Goal: Submit feedback/report problem: Provide input to the site owners about the experience or issues

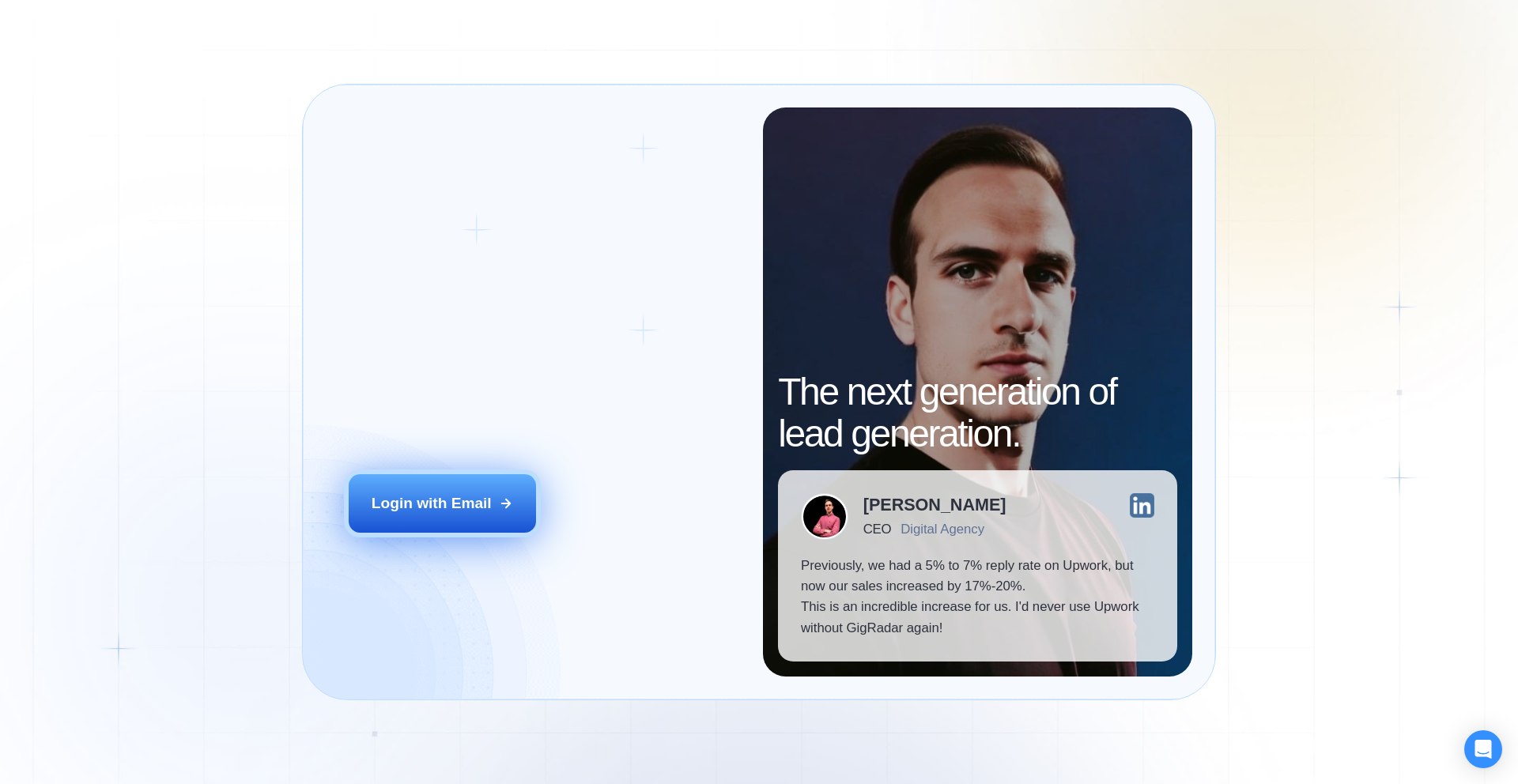
drag, startPoint x: 483, startPoint y: 482, endPoint x: 532, endPoint y: 487, distance: 49.3
click at [488, 482] on button "Login with Email" at bounding box center [443, 503] width 188 height 58
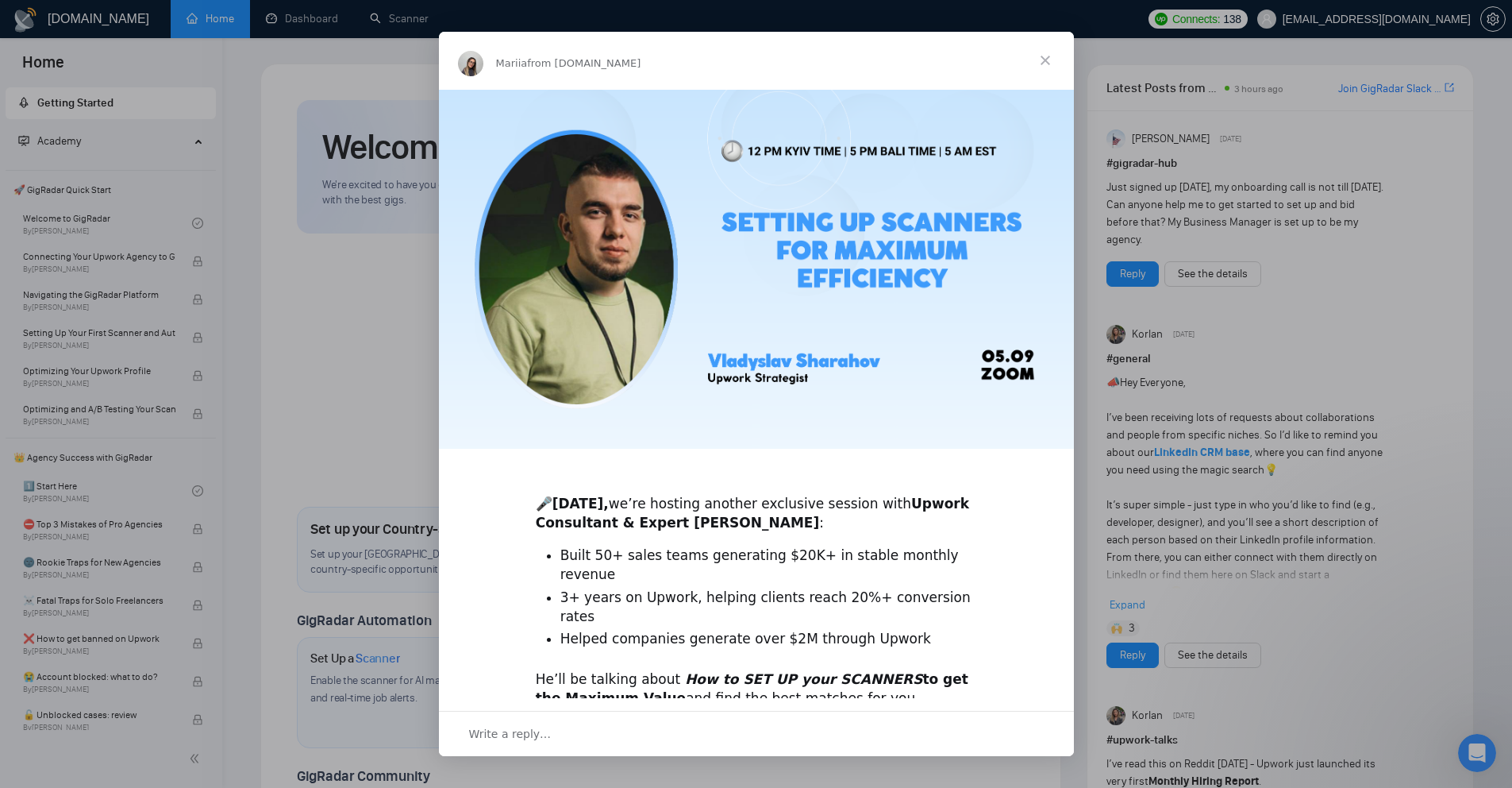
click at [1044, 55] on span "Close" at bounding box center [1046, 60] width 57 height 57
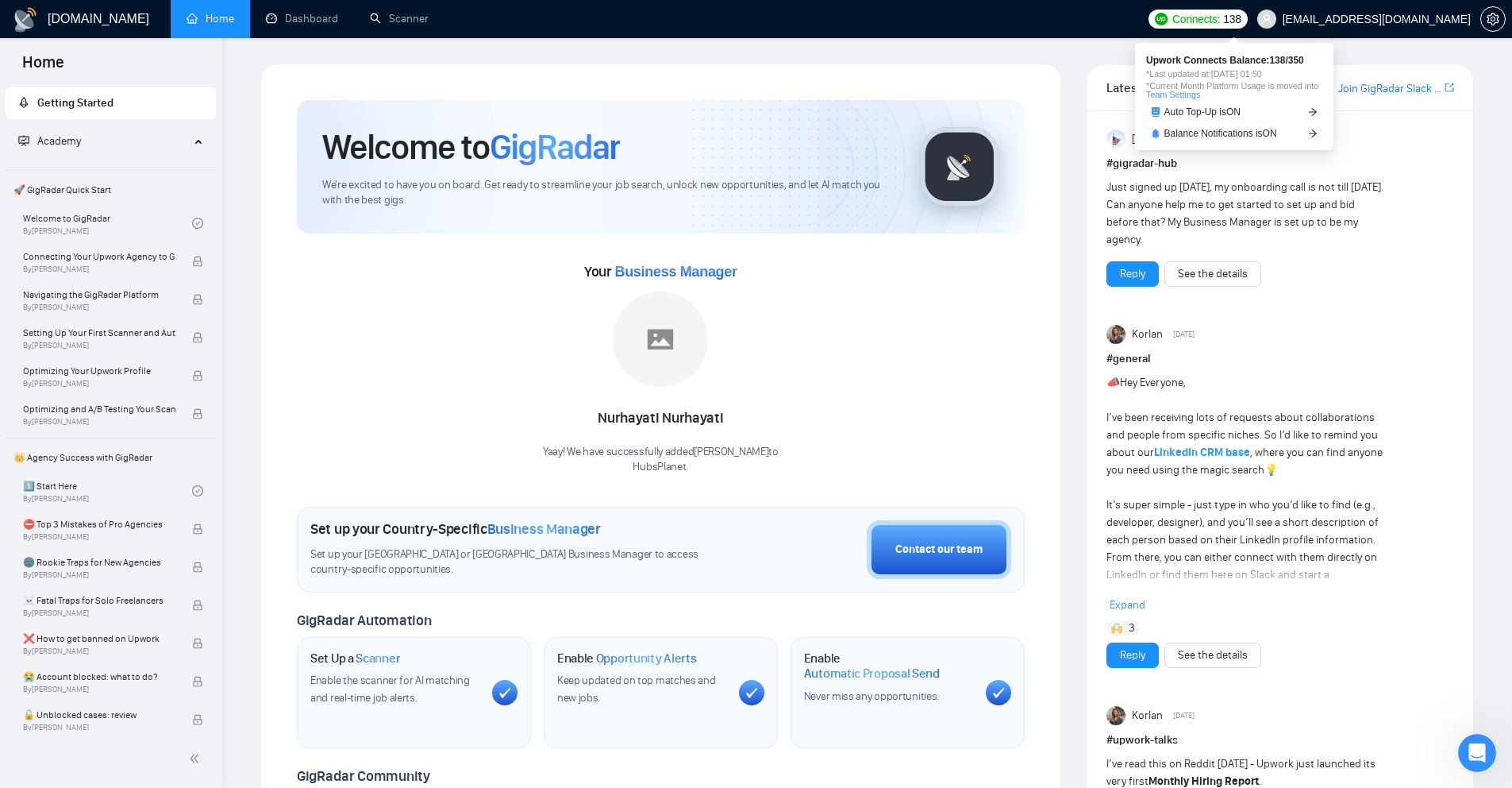
click at [1241, 19] on span "138" at bounding box center [1233, 19] width 18 height 18
click at [1316, 114] on icon "arrow-right" at bounding box center [1313, 112] width 10 height 10
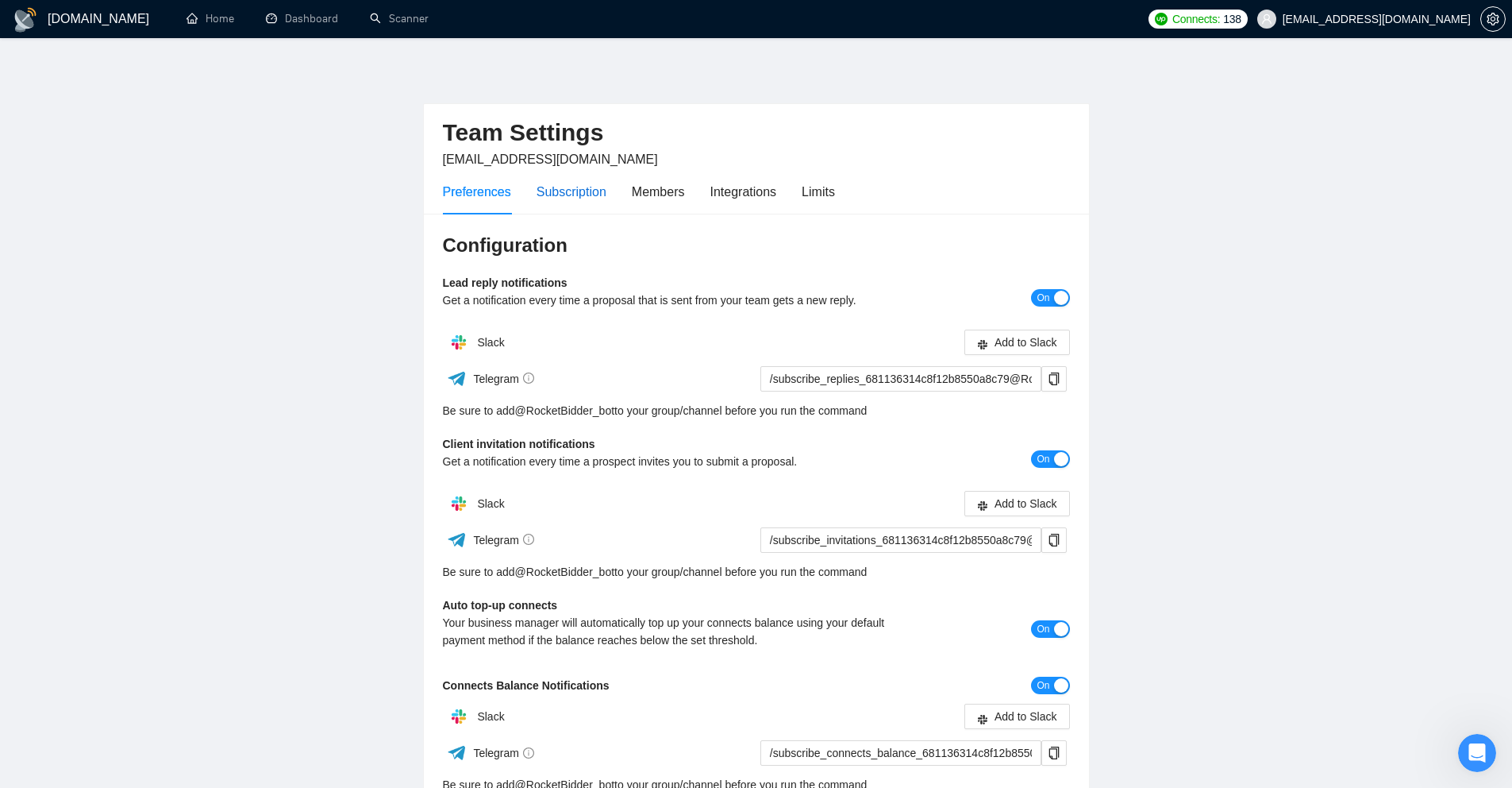
click at [588, 194] on div "Subscription" at bounding box center [572, 192] width 70 height 19
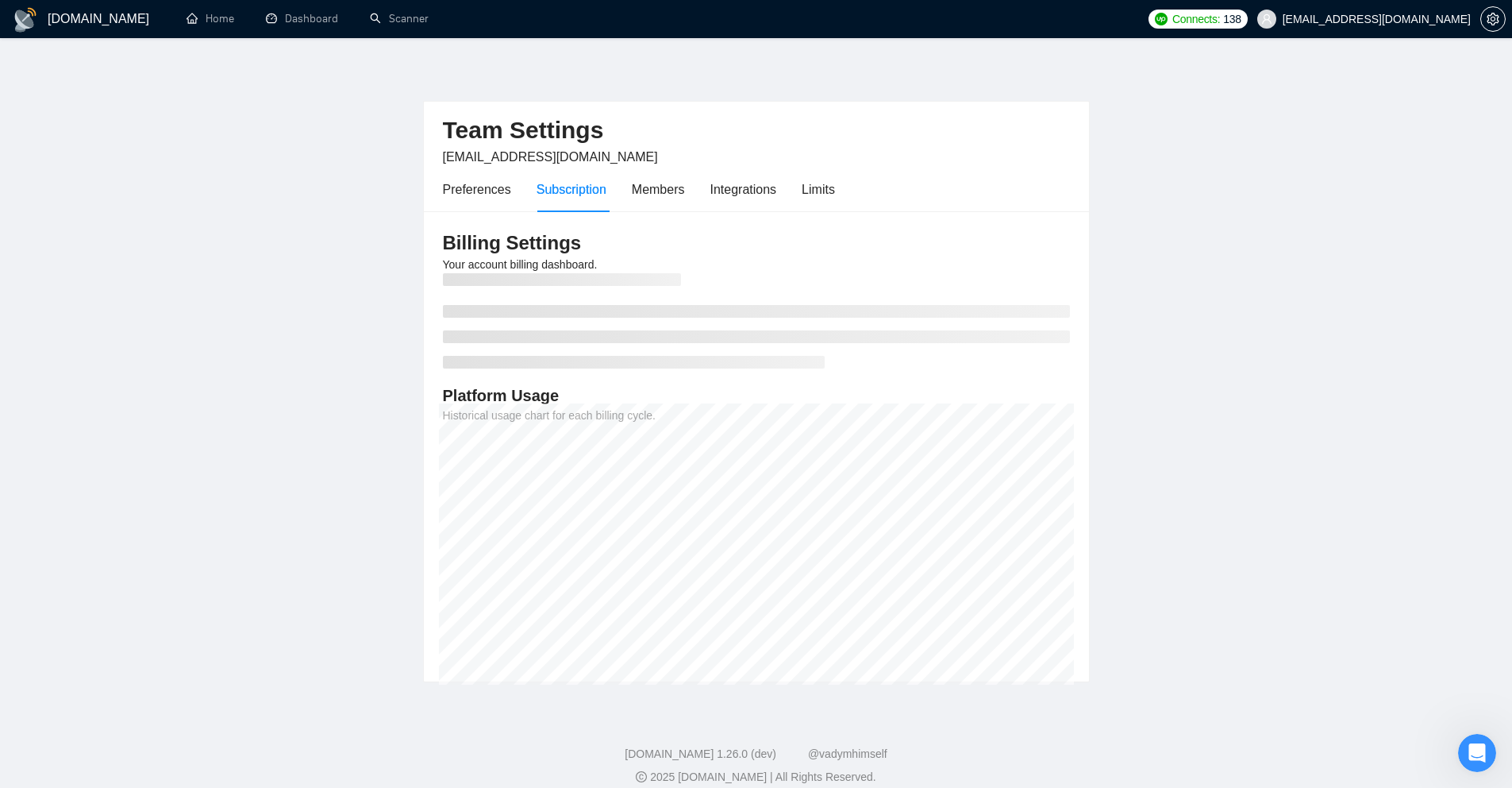
scroll to position [19, 0]
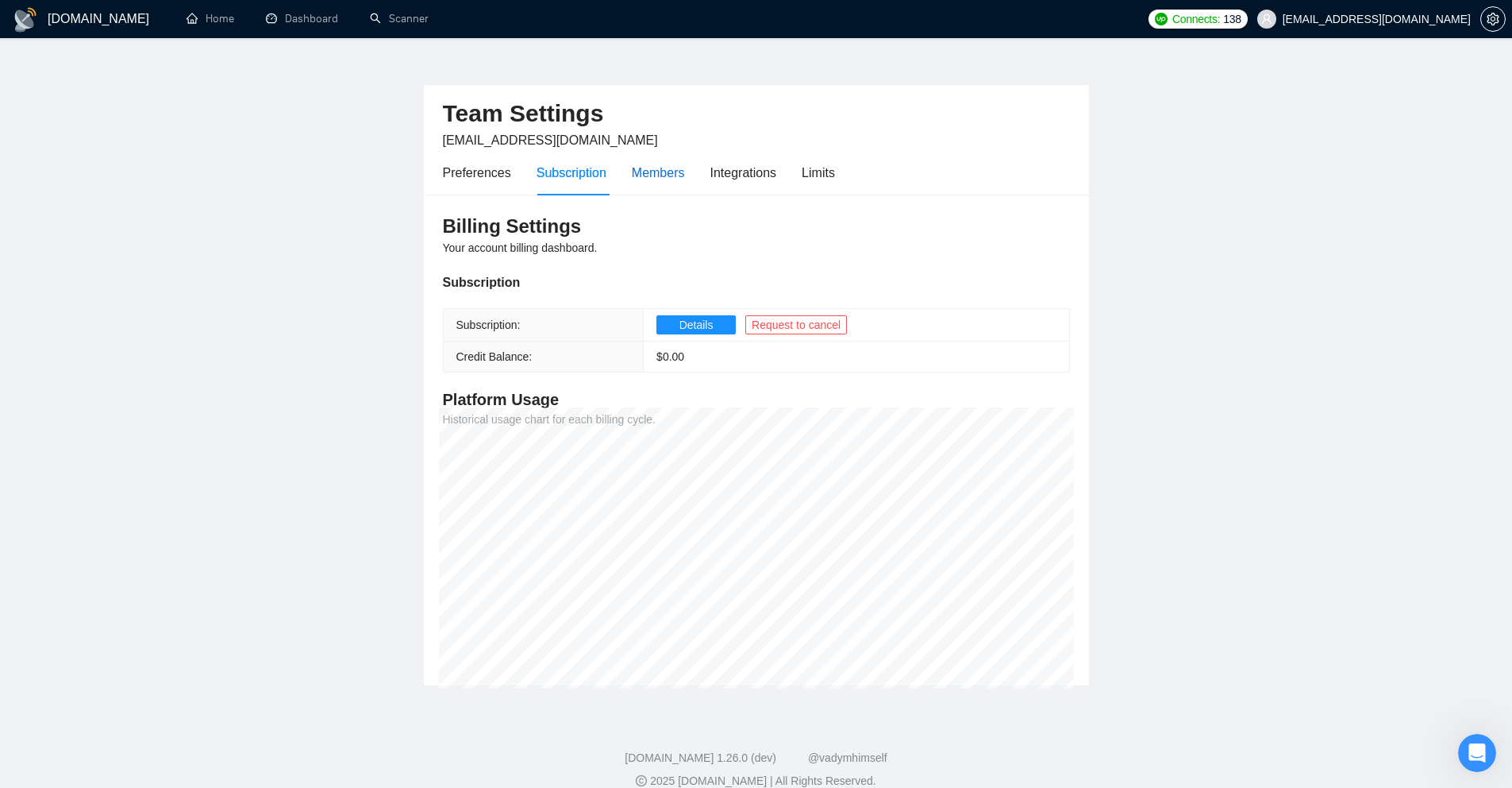
click at [660, 170] on div "Members" at bounding box center [658, 172] width 54 height 19
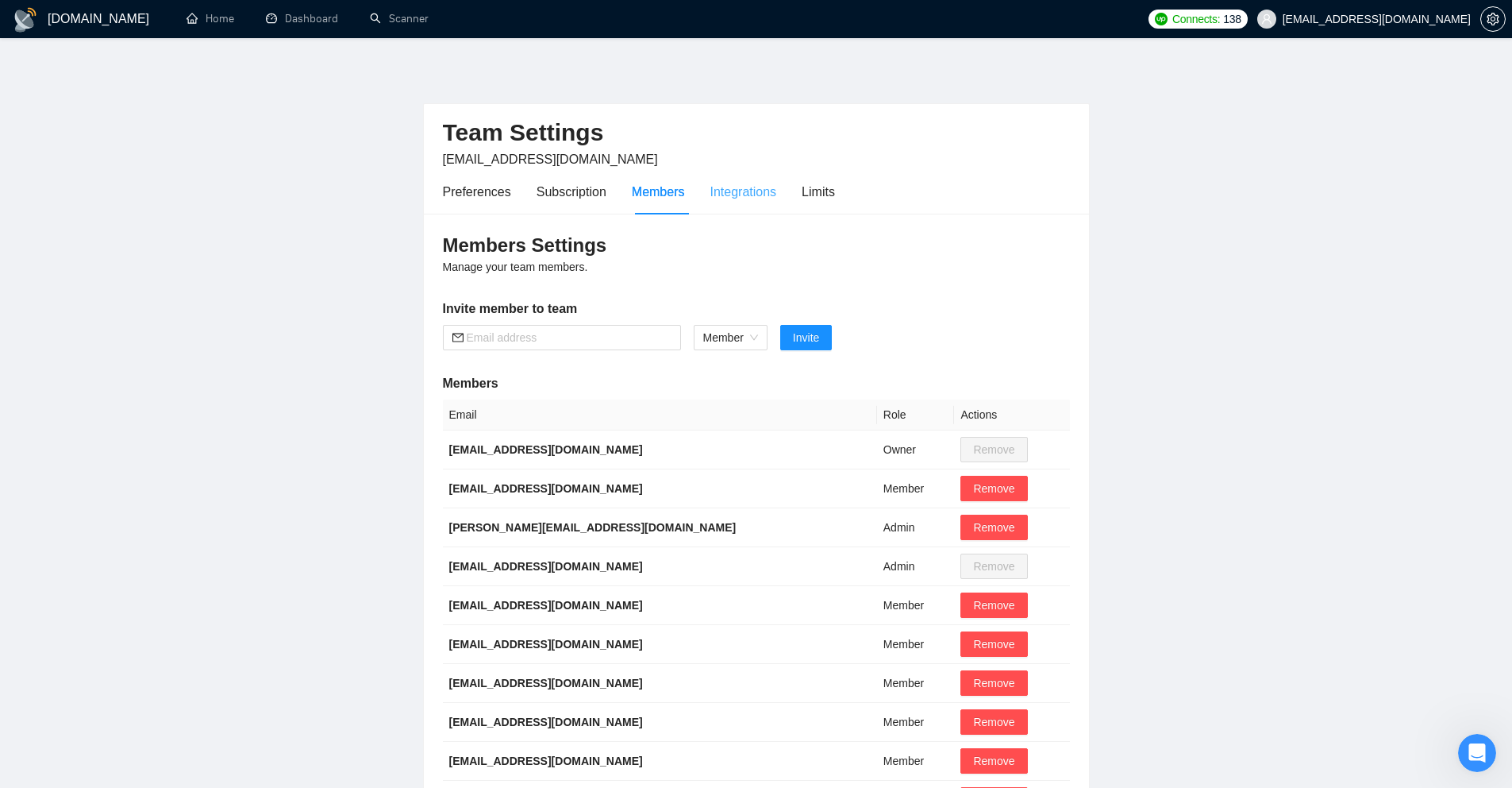
click at [745, 178] on div "Integrations" at bounding box center [744, 192] width 66 height 45
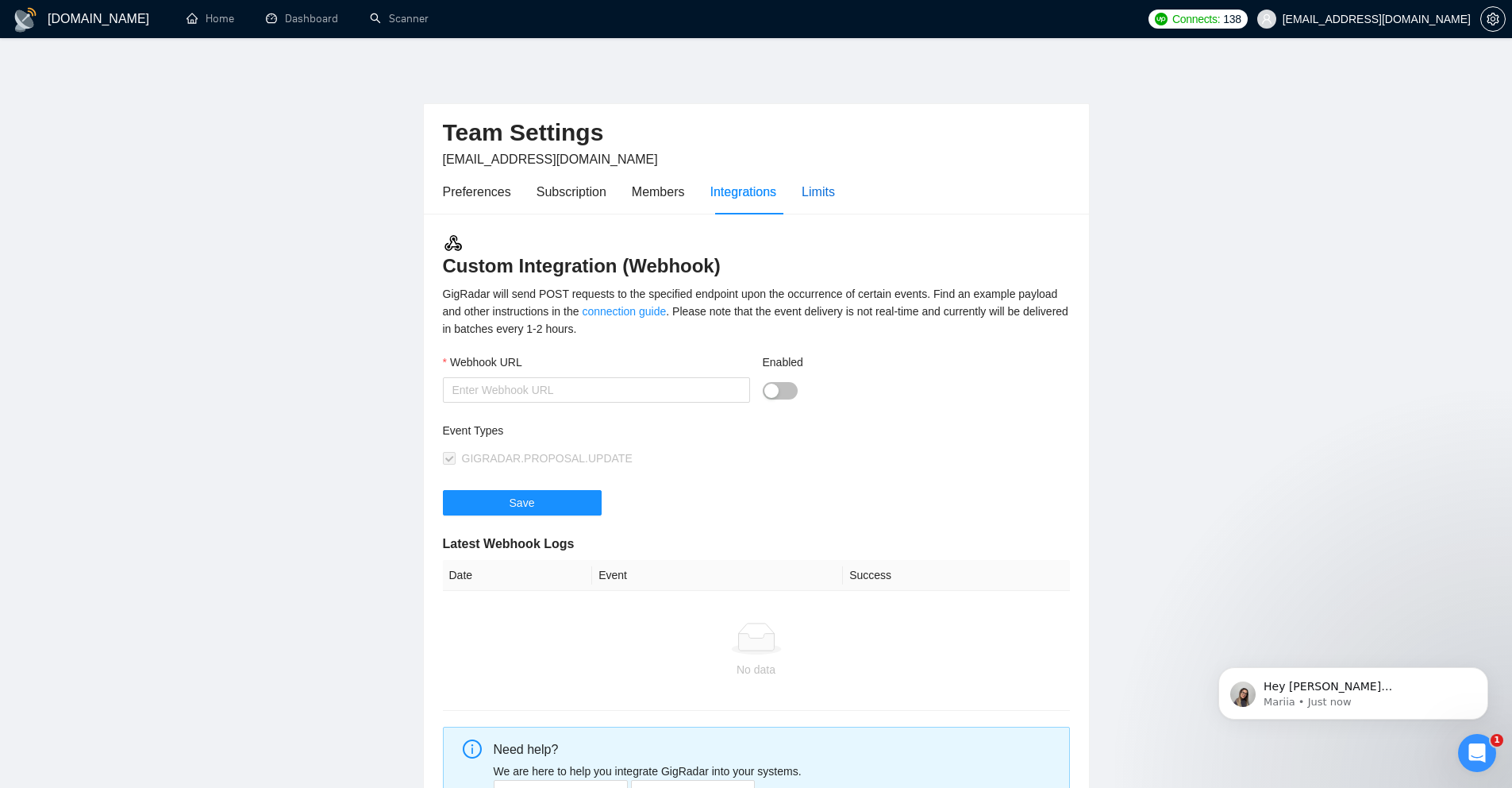
click at [811, 189] on div "Limits" at bounding box center [819, 192] width 33 height 19
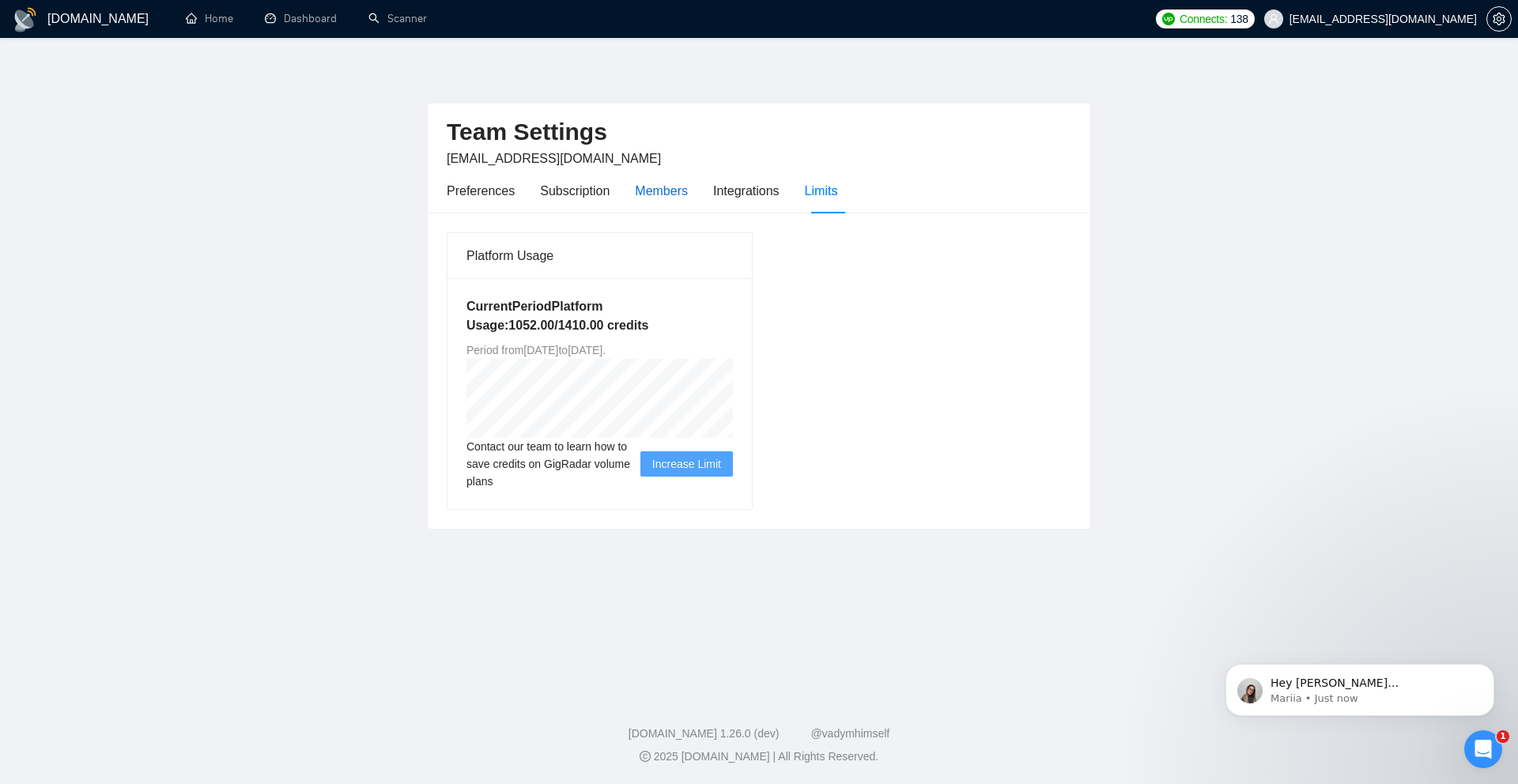
click at [662, 191] on div "Members" at bounding box center [661, 191] width 53 height 19
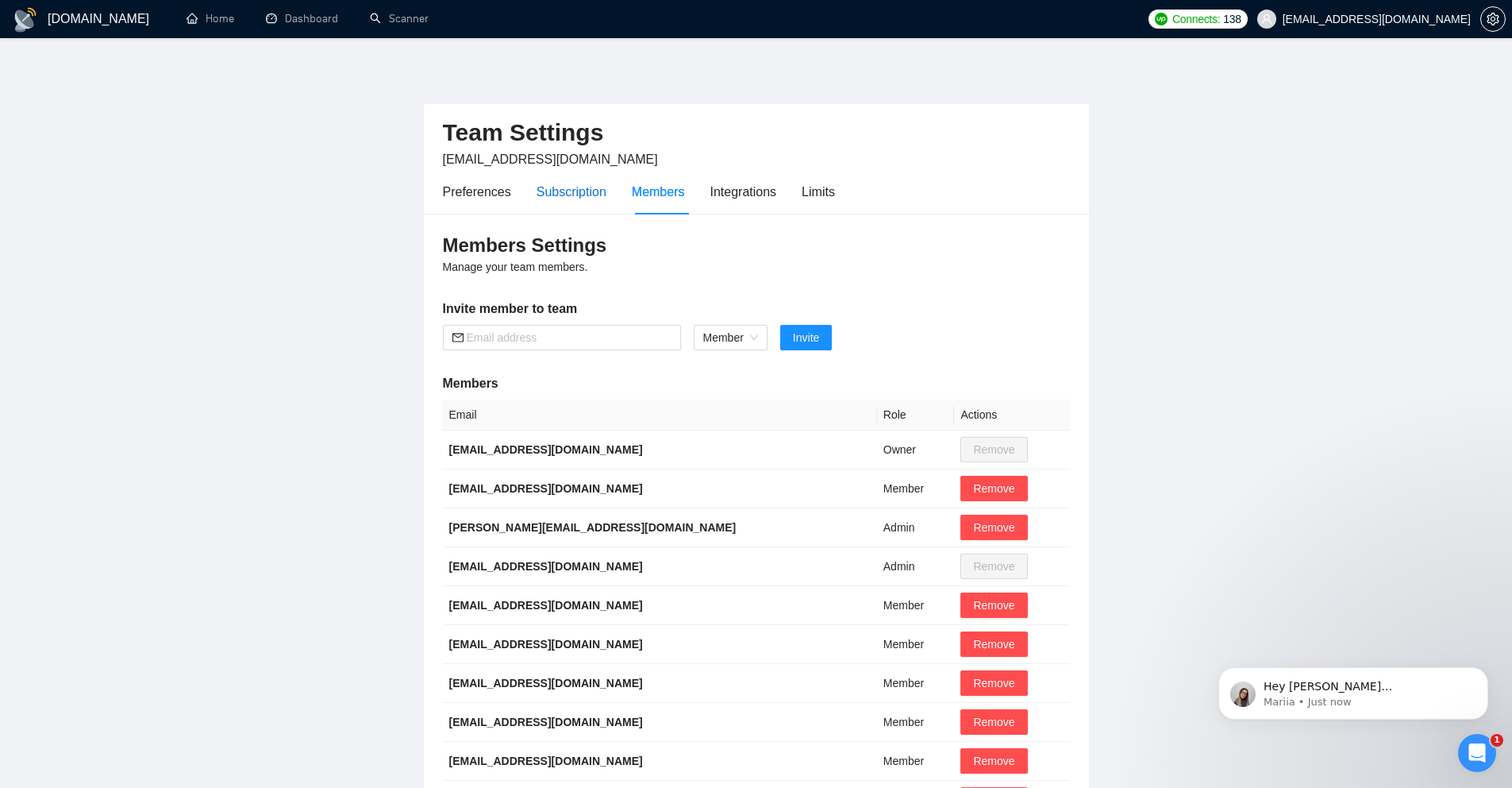
click at [583, 193] on div "Subscription" at bounding box center [572, 192] width 70 height 19
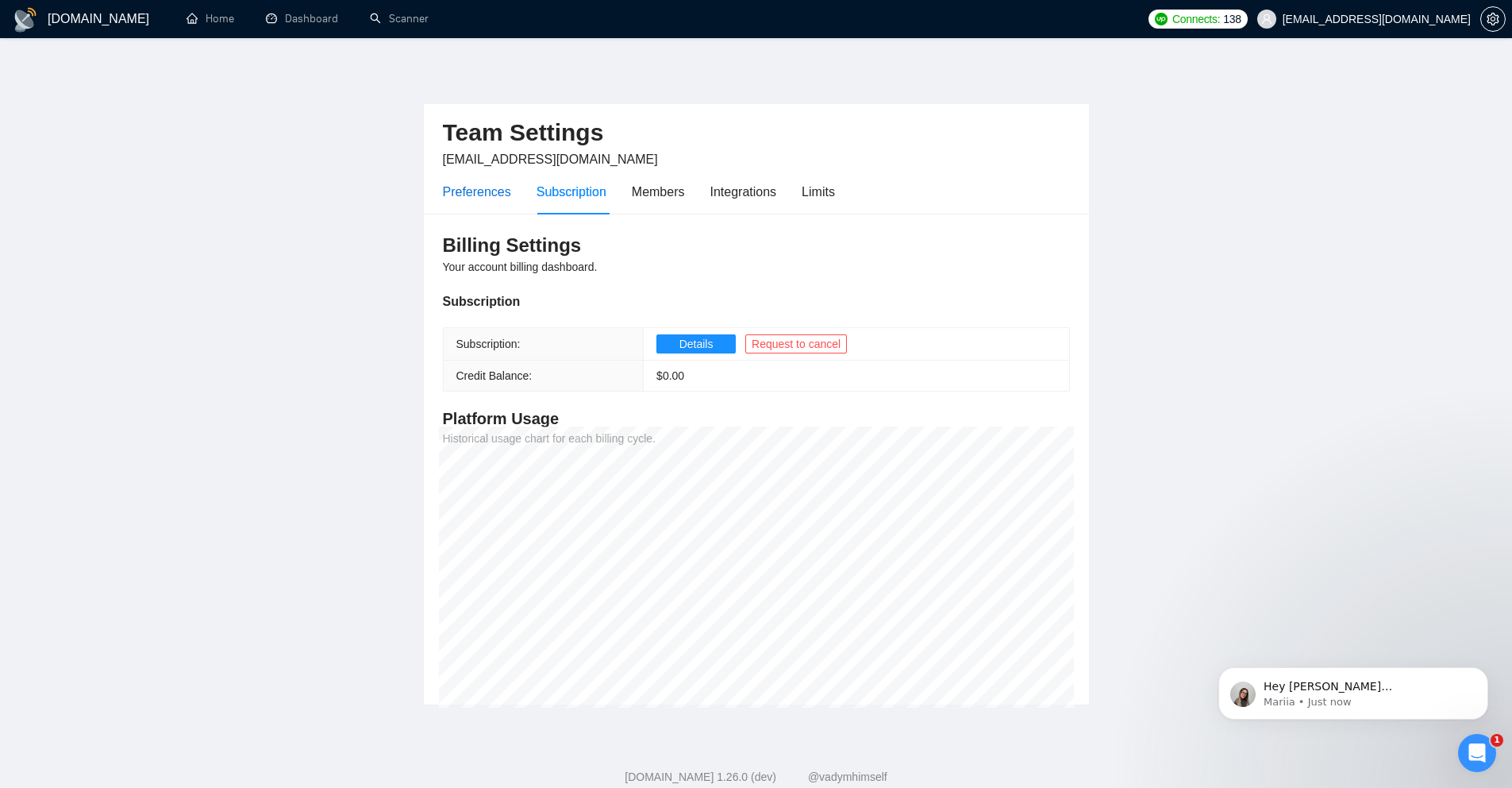
click at [478, 189] on div "Preferences" at bounding box center [477, 192] width 68 height 19
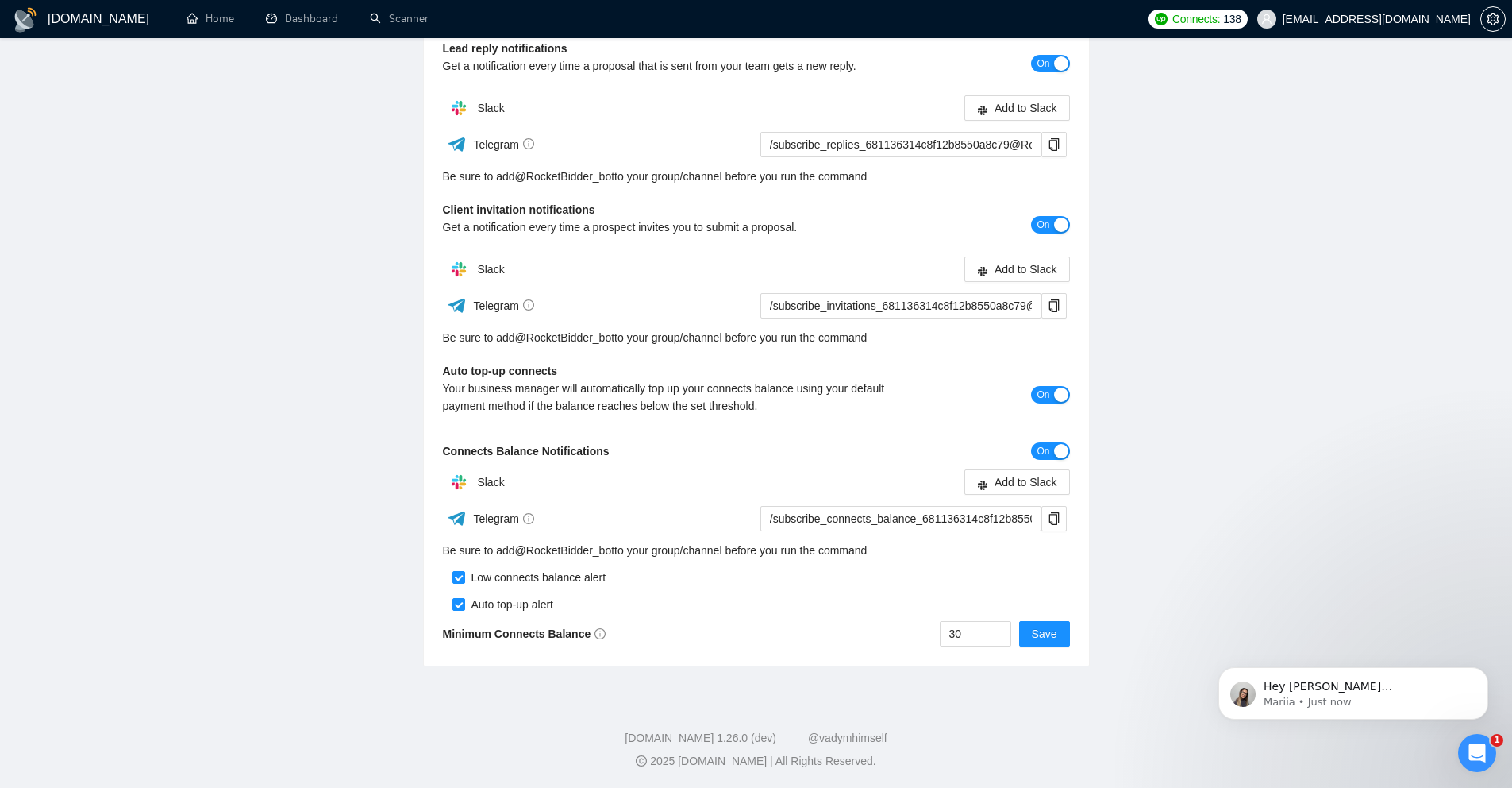
scroll to position [235, 0]
click at [989, 633] on input "30" at bounding box center [976, 633] width 70 height 23
click at [1049, 390] on span "On" at bounding box center [1043, 394] width 13 height 18
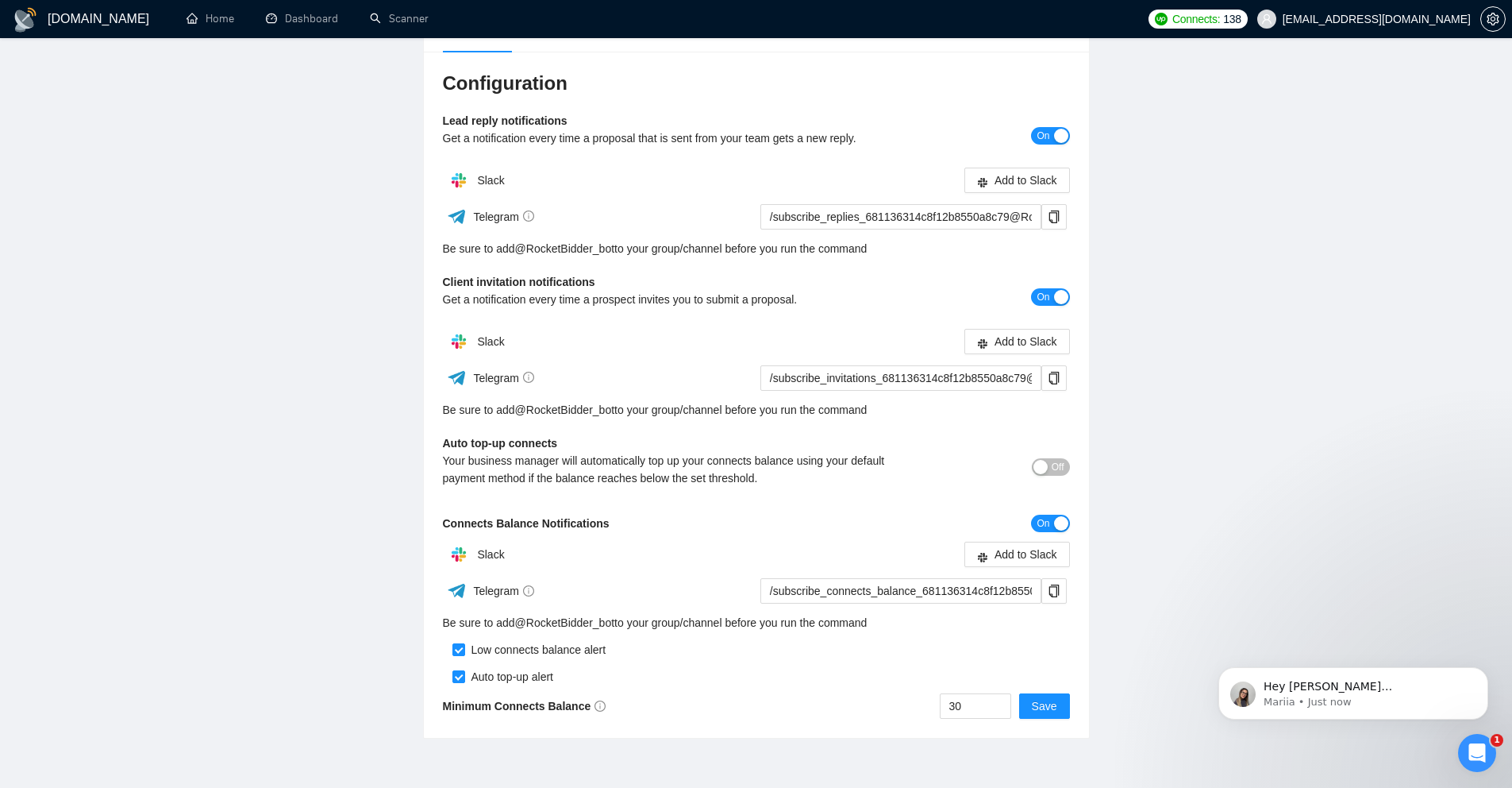
scroll to position [0, 0]
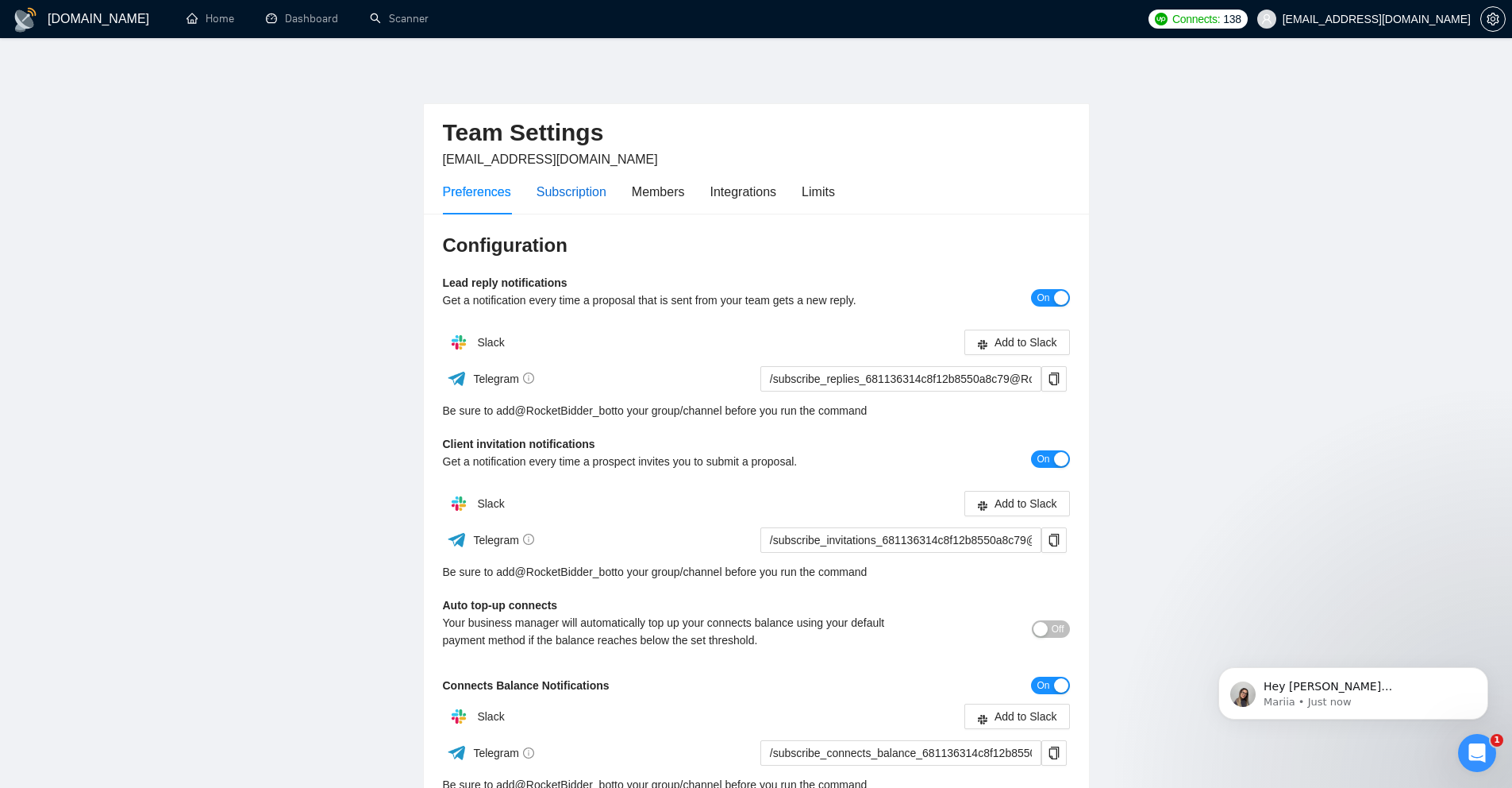
click at [582, 185] on div "Subscription" at bounding box center [572, 192] width 70 height 19
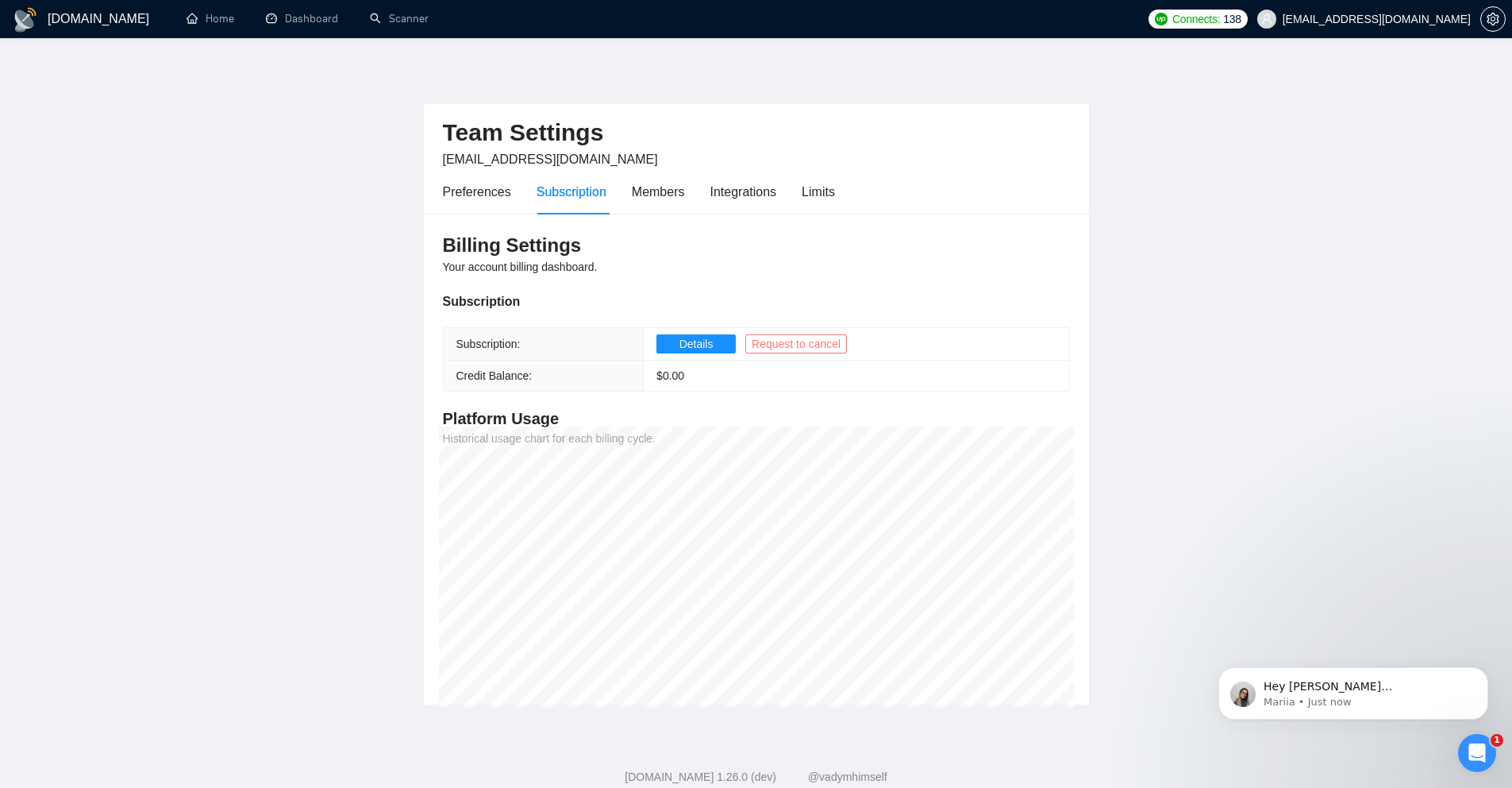
click at [820, 347] on span "Request to cancel" at bounding box center [795, 344] width 89 height 18
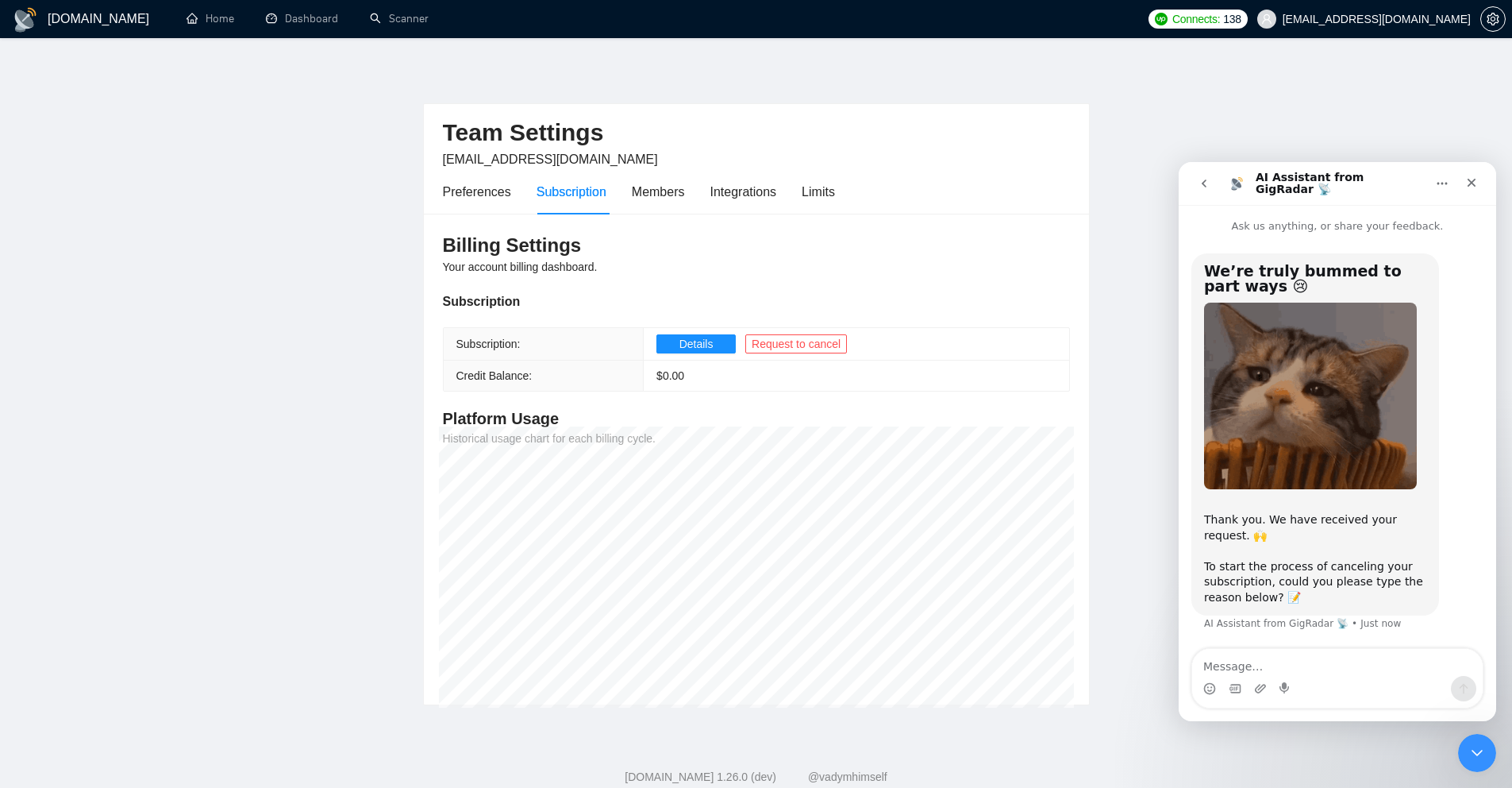
click at [1303, 657] on textarea "Message…" at bounding box center [1338, 662] width 290 height 27
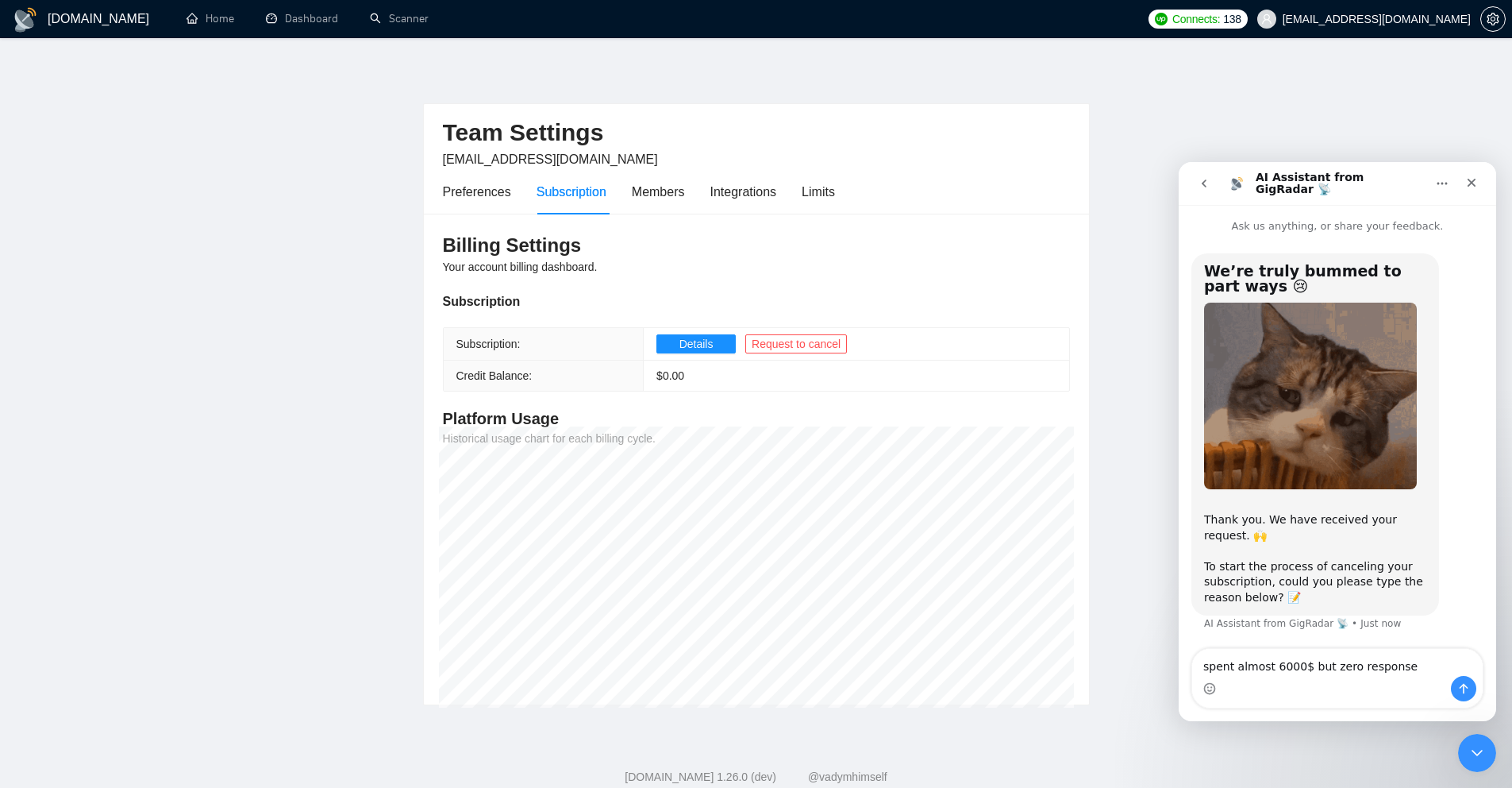
type textarea "spent almost 6000$ but zero response"
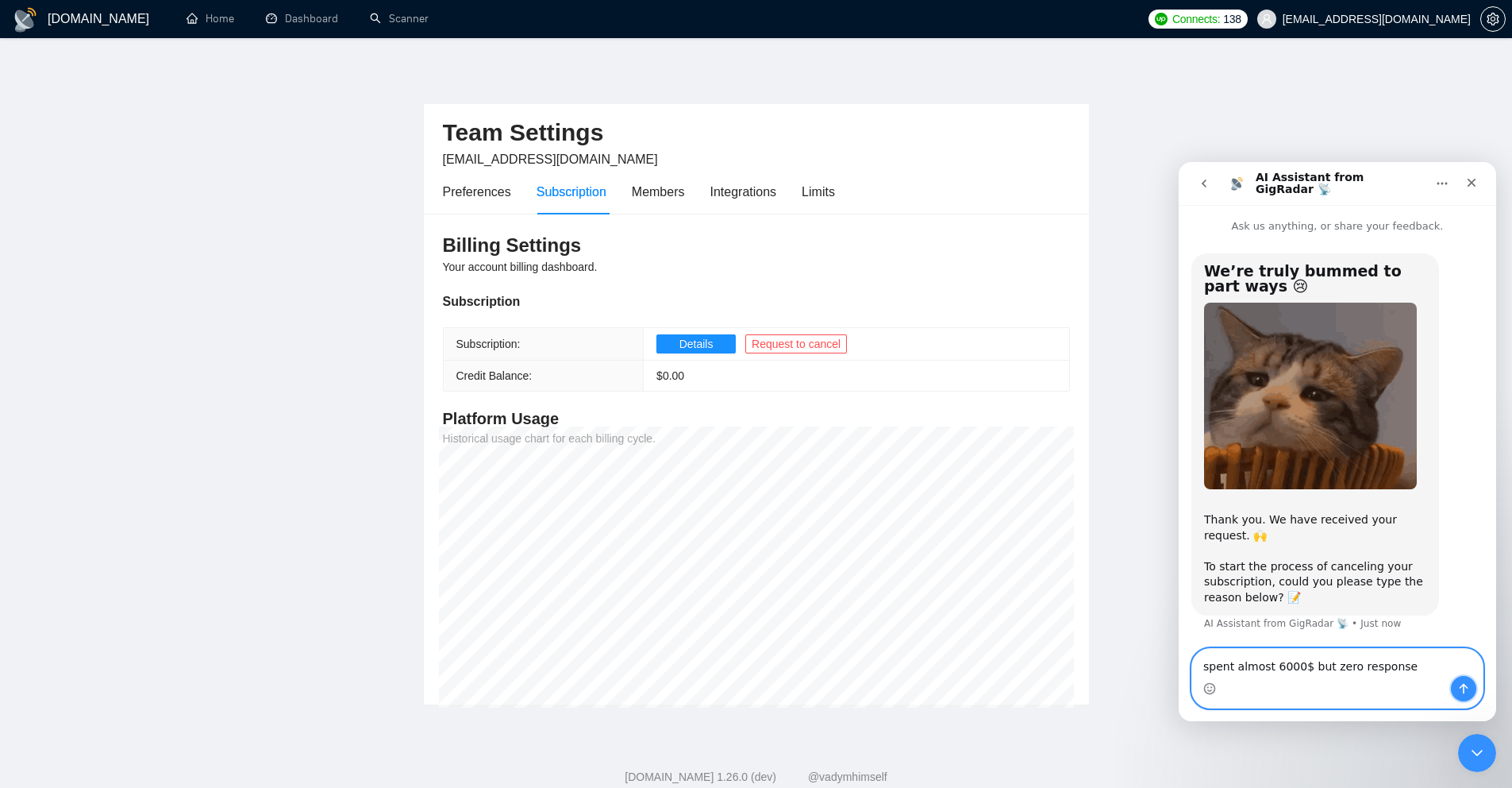
click at [1467, 691] on icon "Send a message…" at bounding box center [1463, 688] width 13 height 13
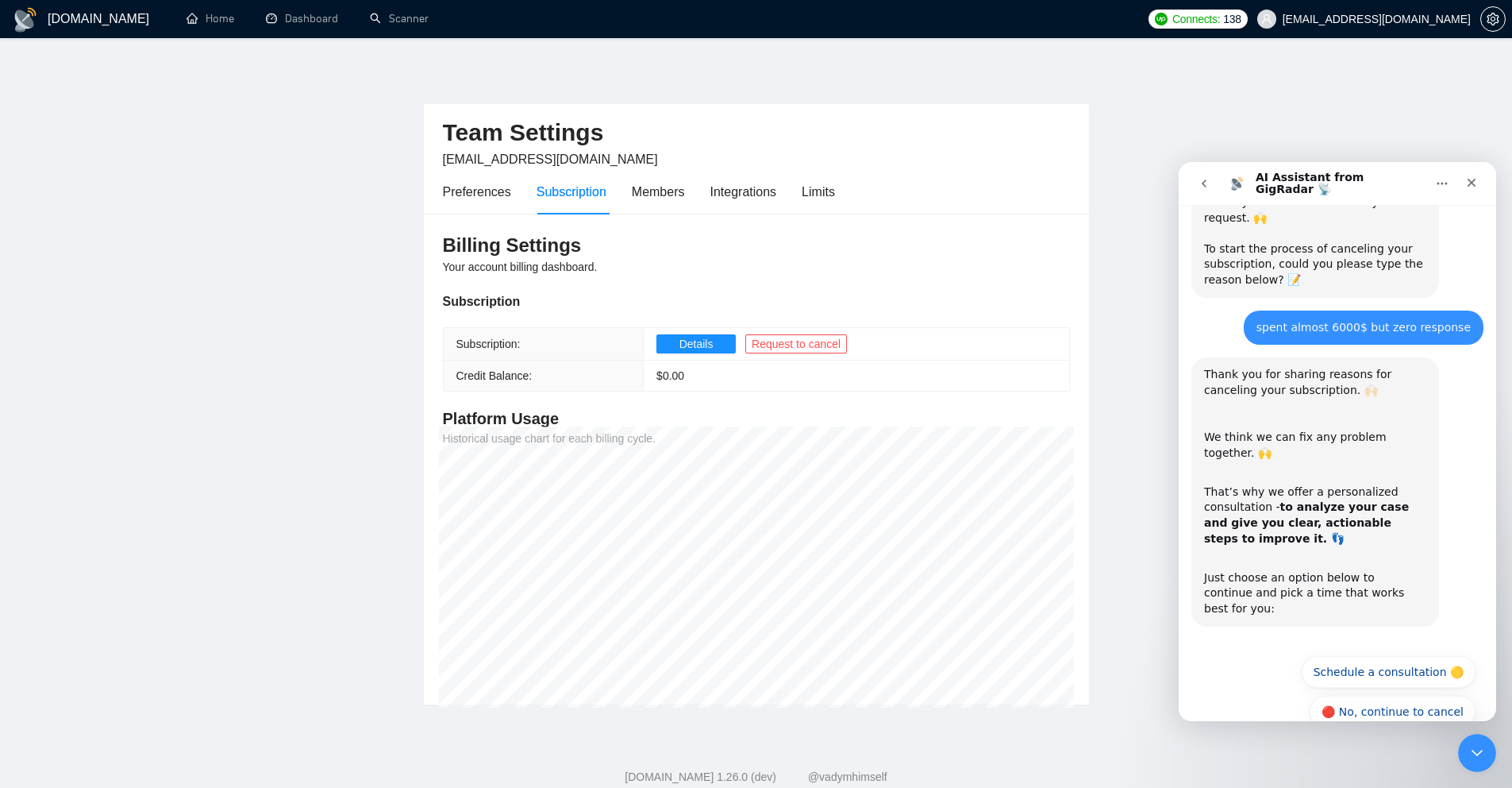
scroll to position [334, 0]
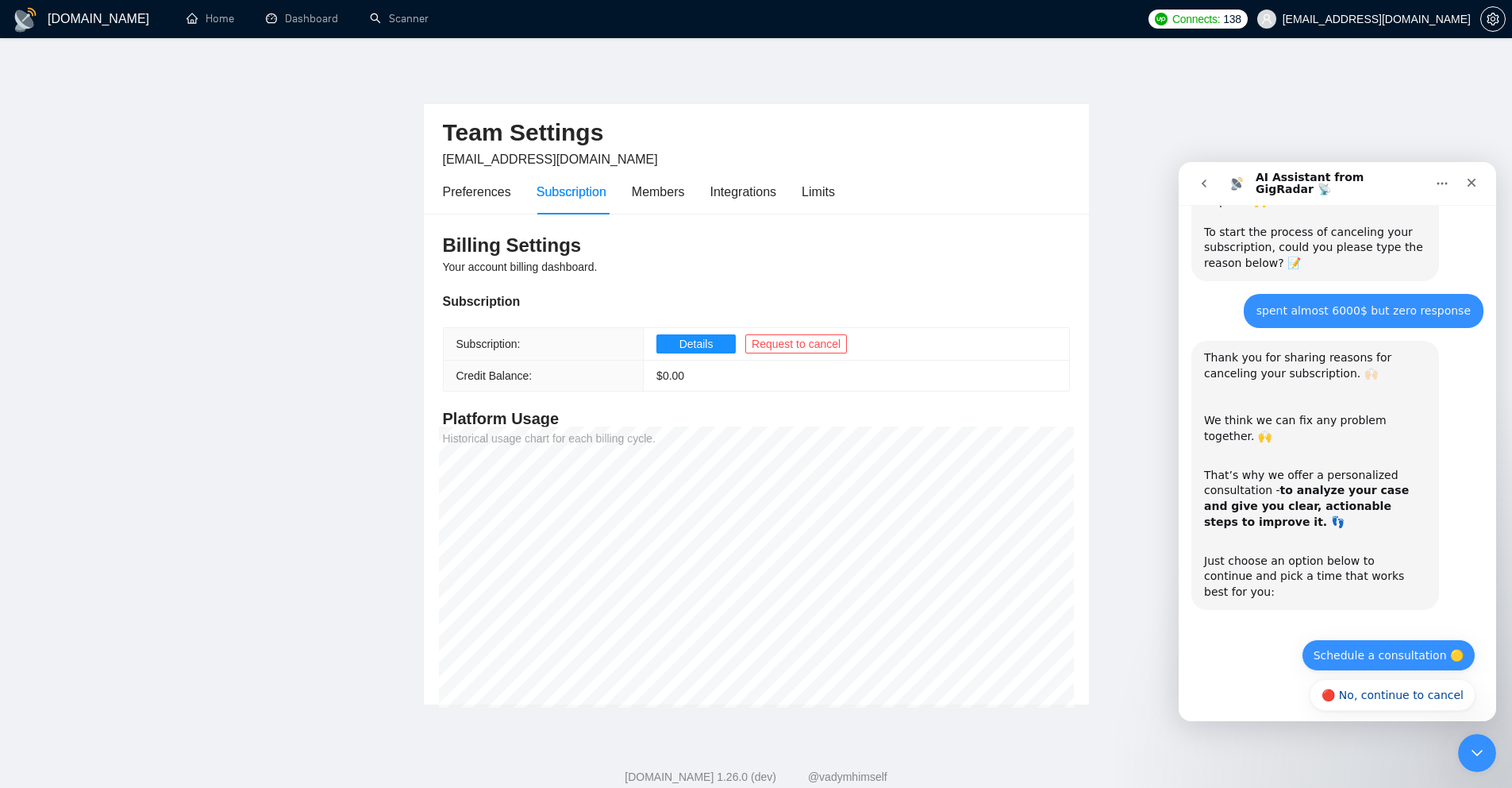
drag, startPoint x: 1351, startPoint y: 639, endPoint x: 2318, endPoint y: 781, distance: 977.4
click at [1351, 639] on button "Schedule a consultation 🟡" at bounding box center [1388, 655] width 174 height 32
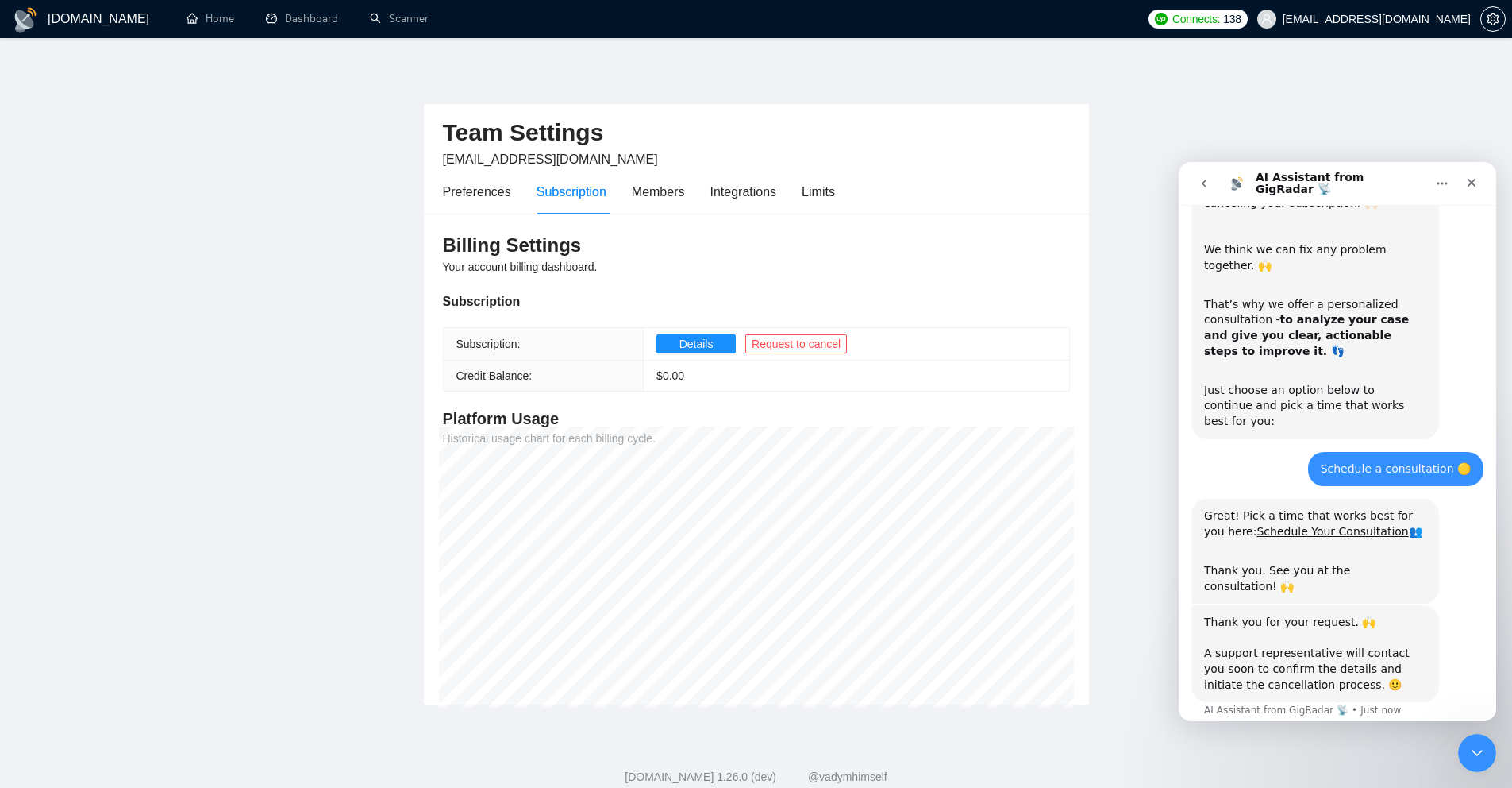
scroll to position [504, 0]
click at [1296, 527] on link "Schedule Your Consultation" at bounding box center [1333, 533] width 152 height 13
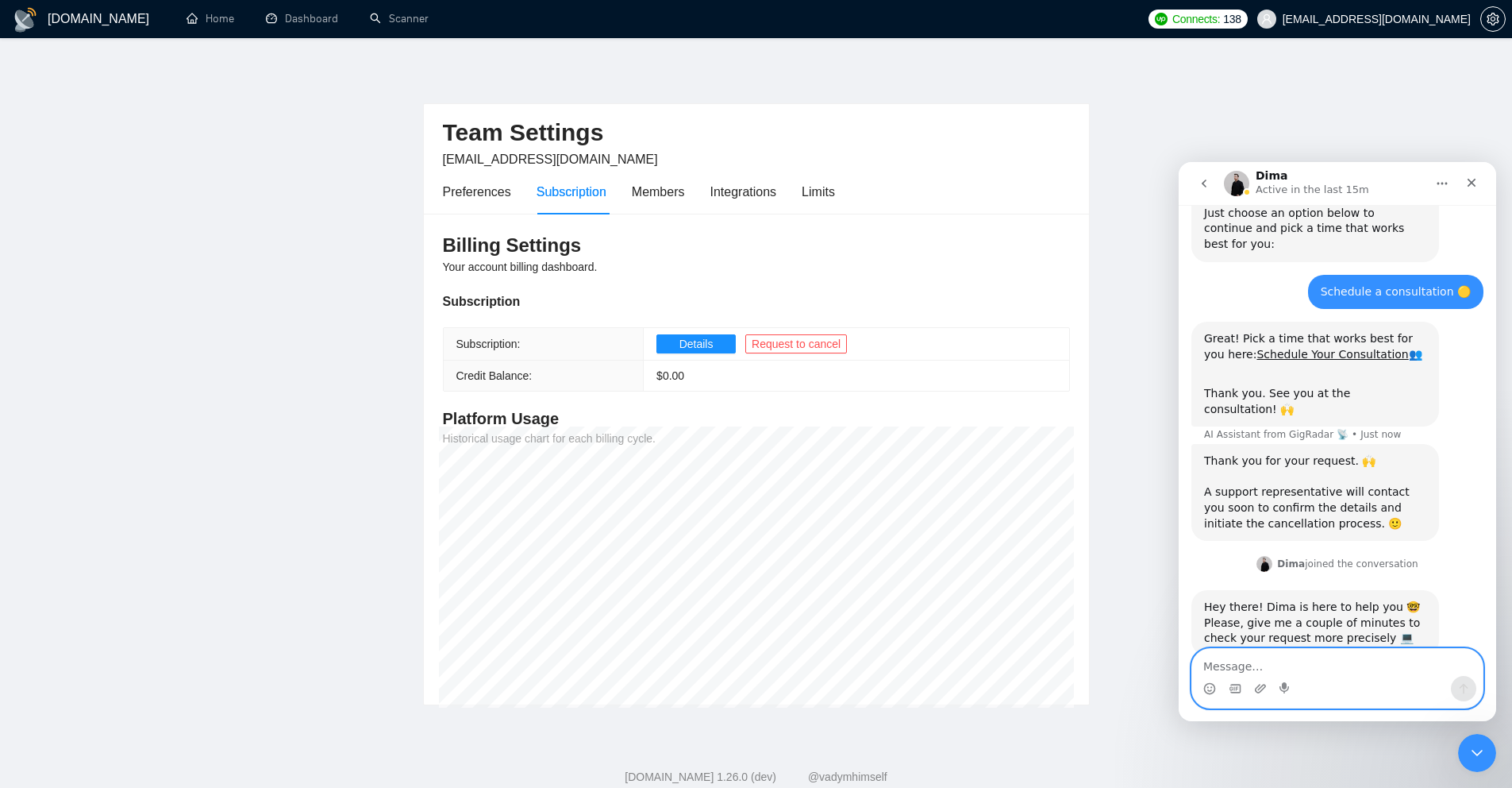
scroll to position [692, 0]
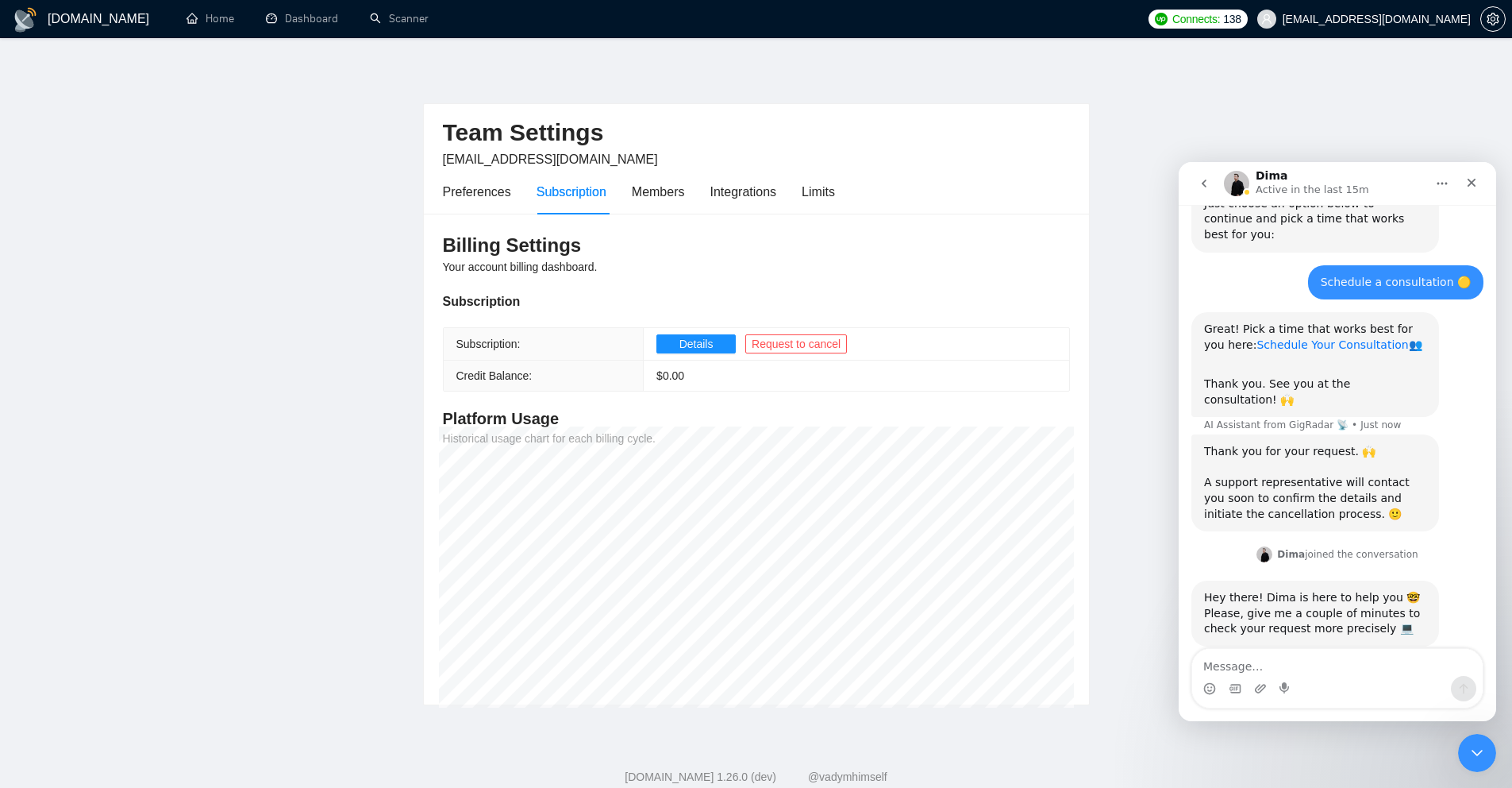
click at [1293, 338] on link "Schedule Your Consultation" at bounding box center [1333, 344] width 152 height 13
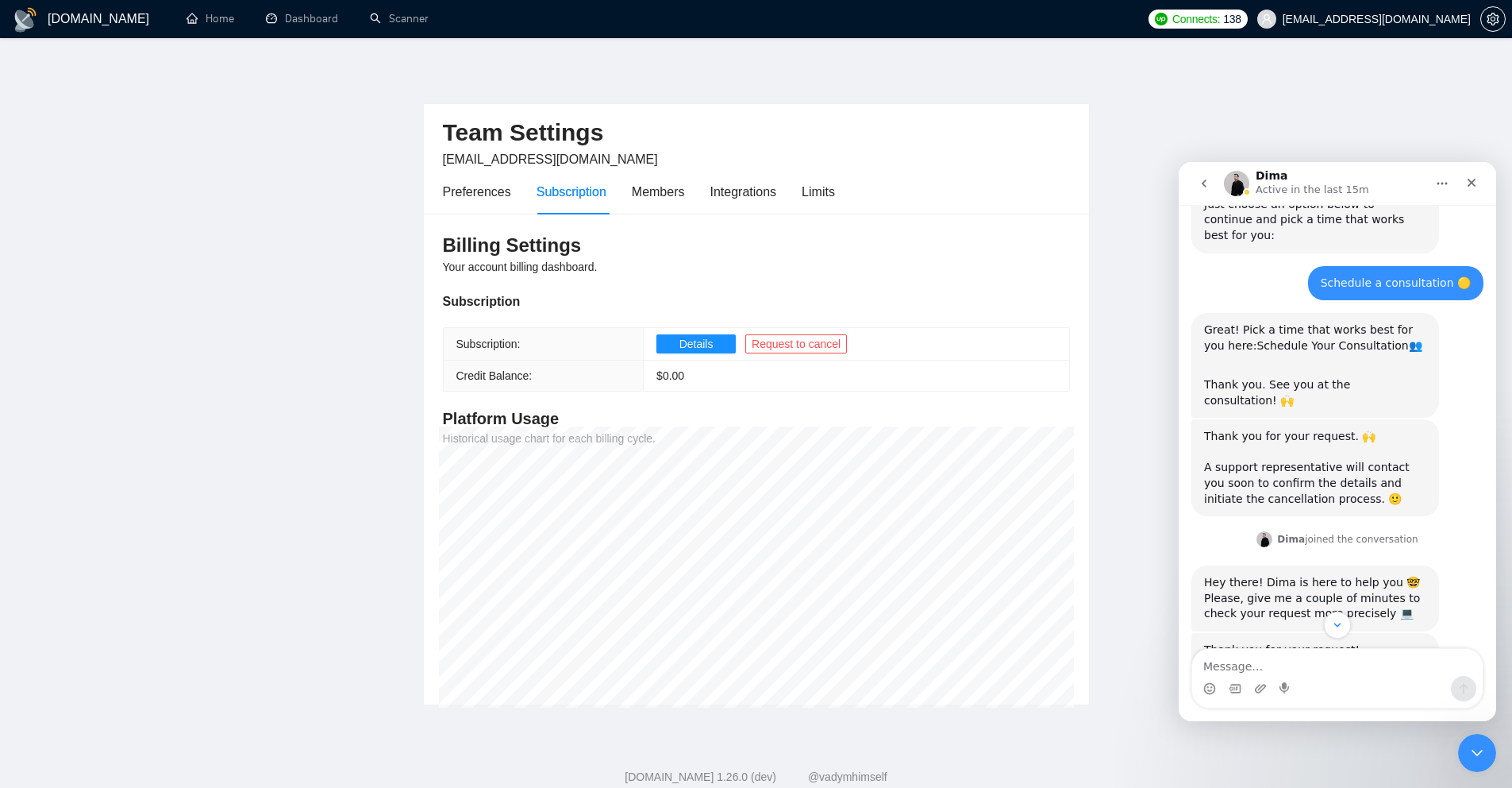
scroll to position [689, 0]
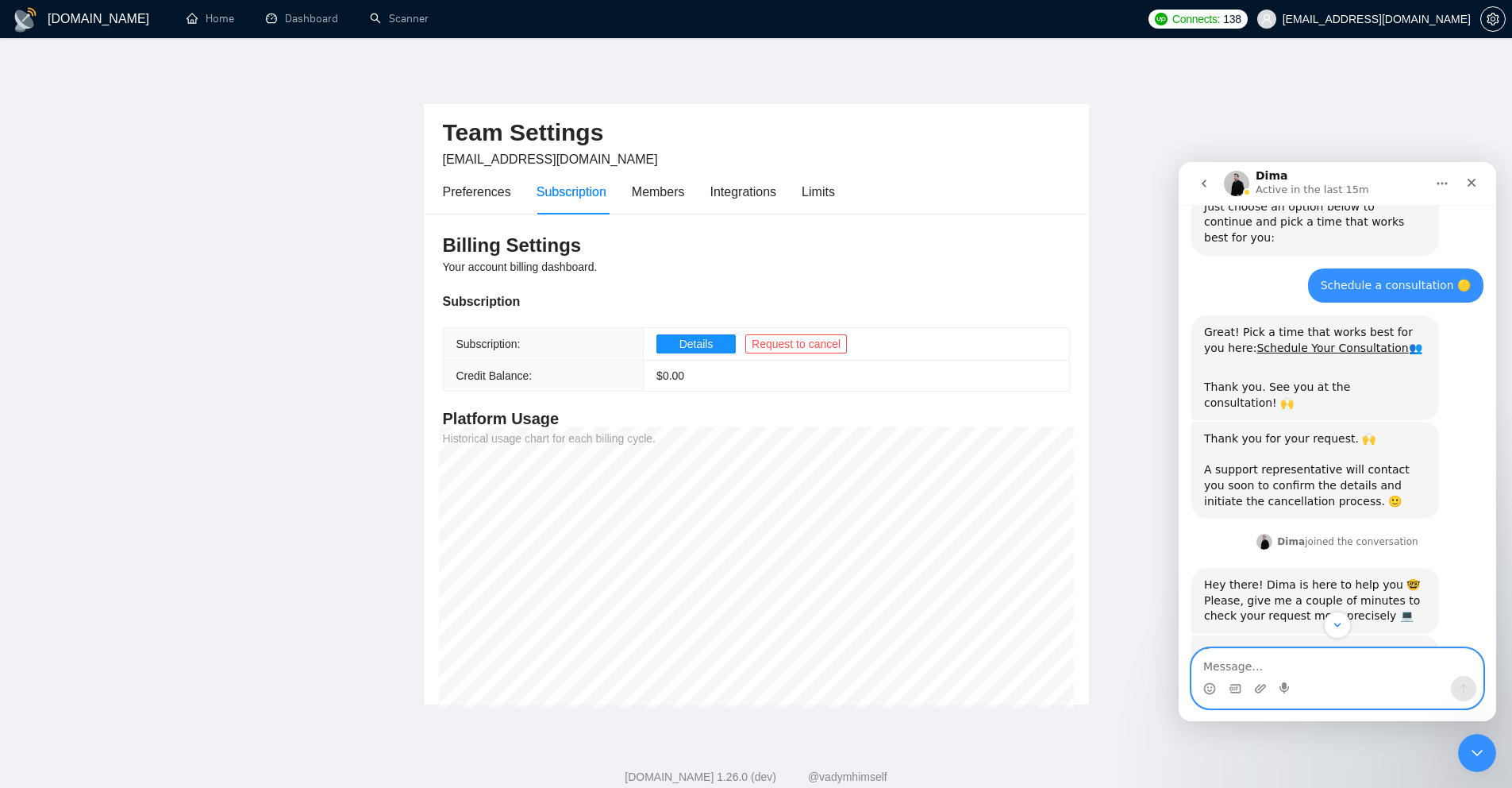
click at [1258, 669] on textarea "Message…" at bounding box center [1338, 662] width 290 height 27
type textarea "consultation link is not working"
type textarea "'"
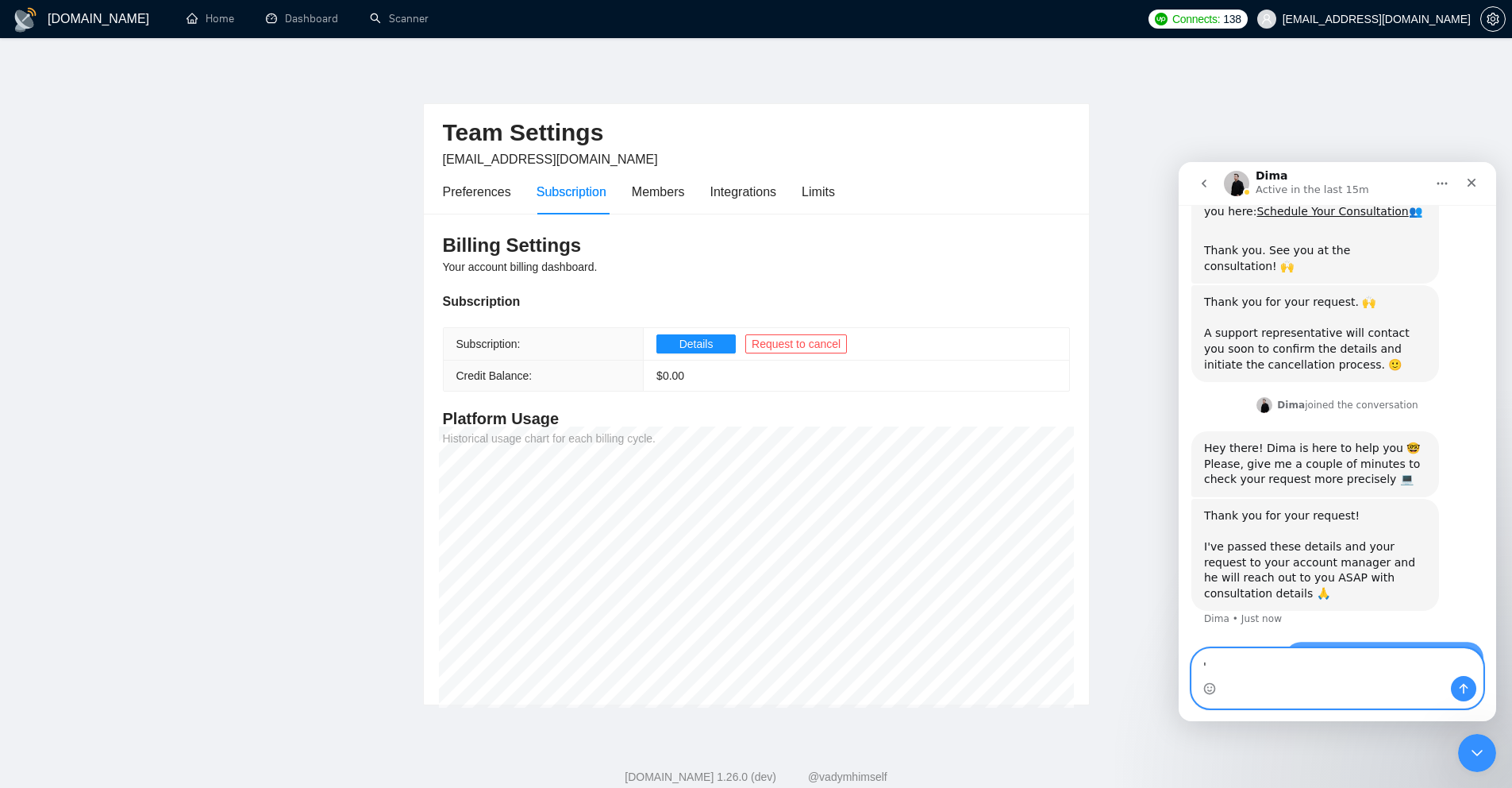
scroll to position [837, 0]
